Goal: Transaction & Acquisition: Subscribe to service/newsletter

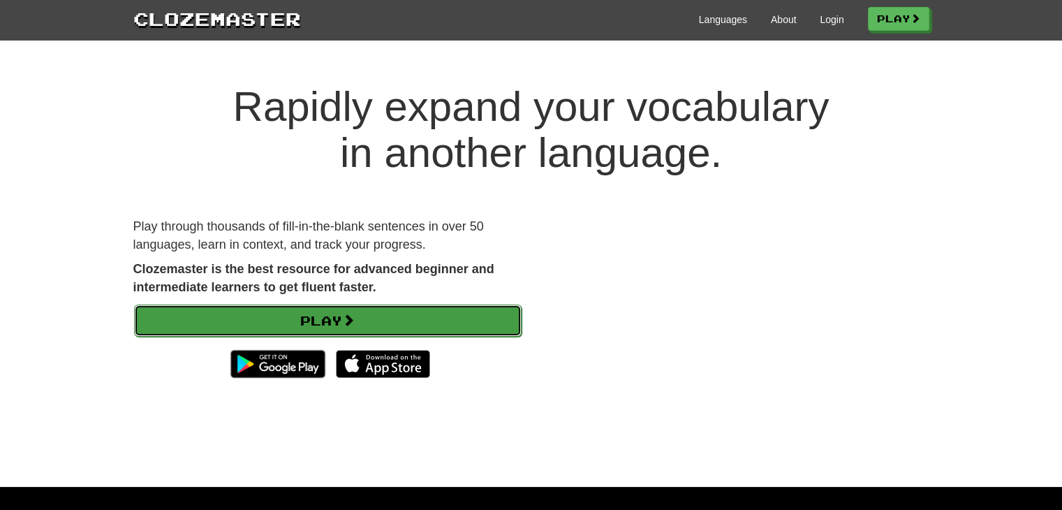
click at [284, 319] on link "Play" at bounding box center [328, 321] width 388 height 32
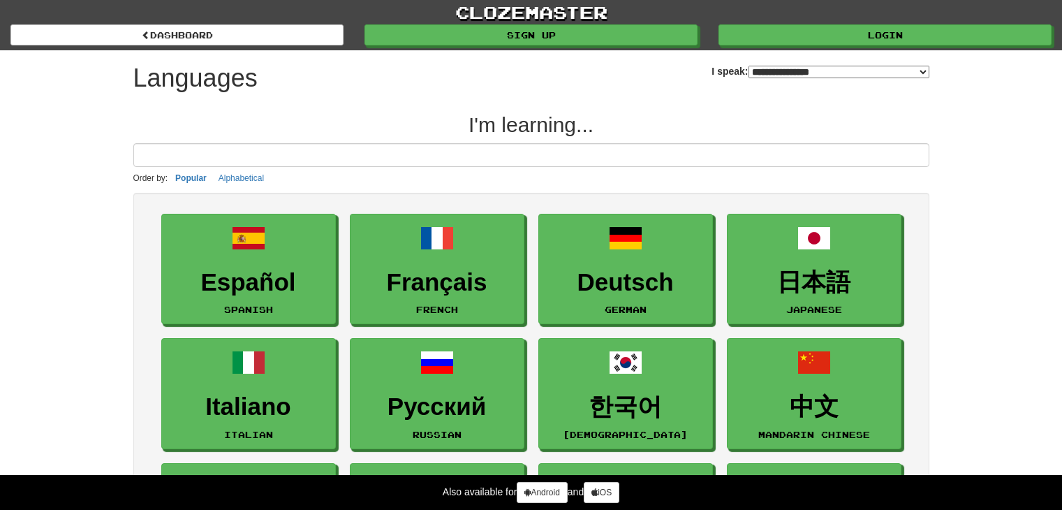
select select "*******"
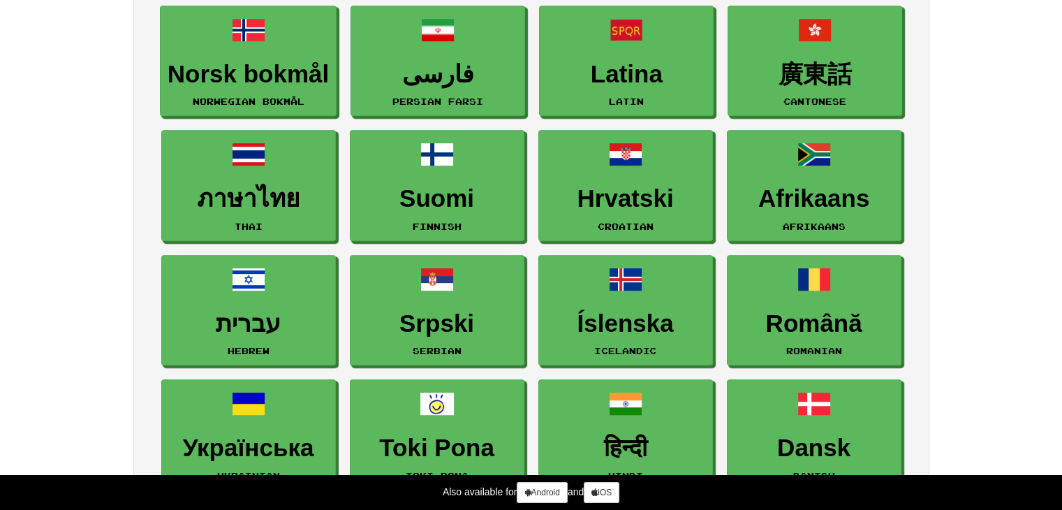
scroll to position [699, 0]
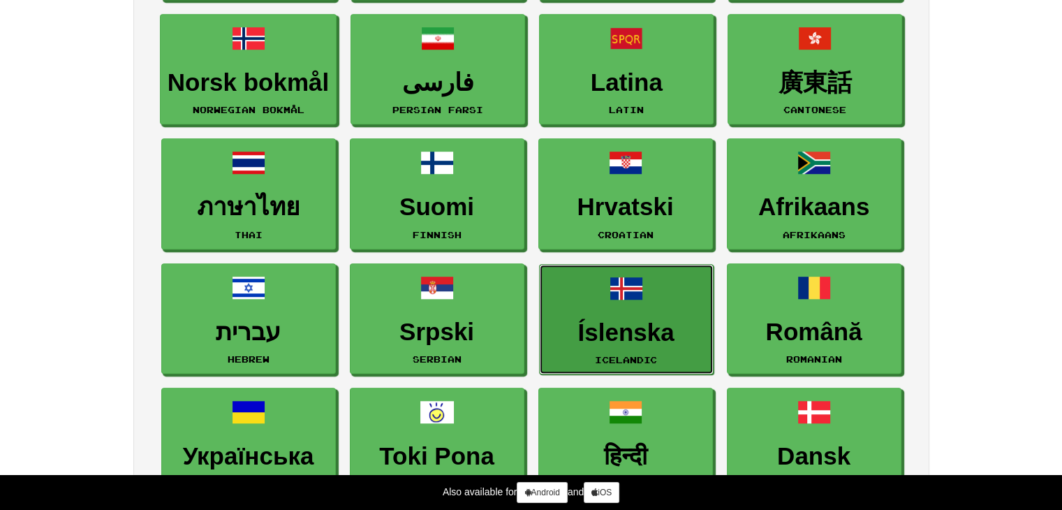
click at [610, 288] on span at bounding box center [627, 289] width 34 height 34
